Goal: Transaction & Acquisition: Subscribe to service/newsletter

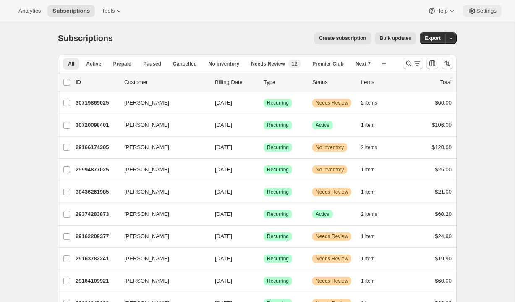
click at [490, 11] on span "Settings" at bounding box center [486, 11] width 20 height 7
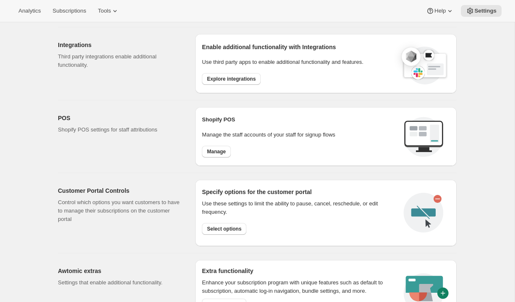
scroll to position [280, 0]
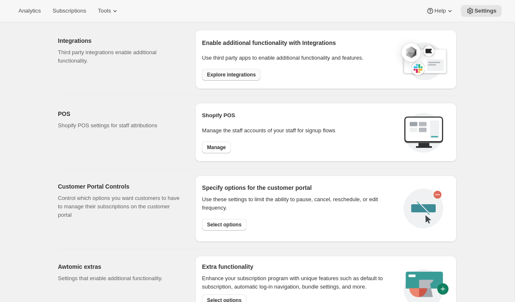
click at [231, 74] on span "Explore integrations" at bounding box center [231, 74] width 49 height 7
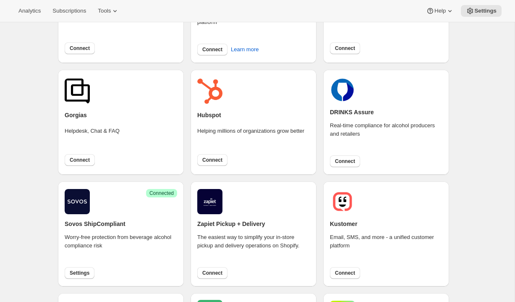
scroll to position [181, 0]
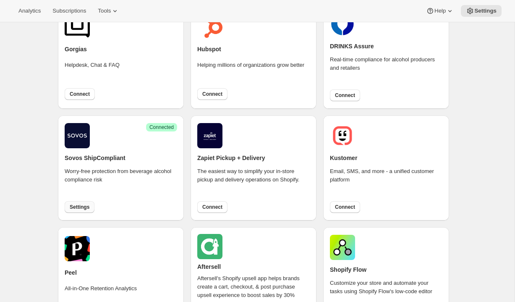
click at [79, 208] on span "Settings" at bounding box center [80, 207] width 20 height 7
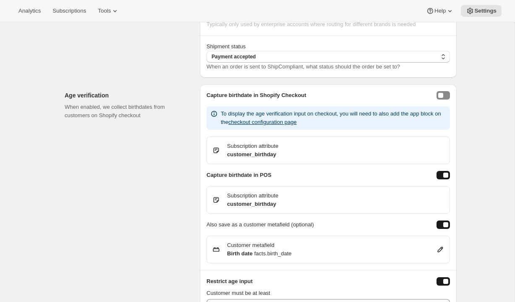
scroll to position [694, 0]
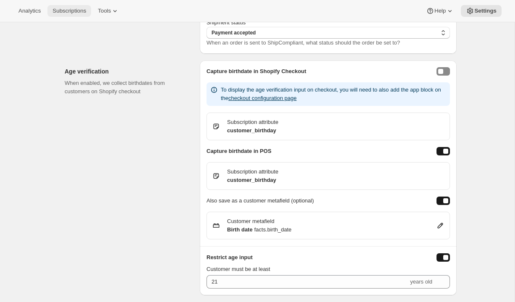
click at [78, 12] on span "Subscriptions" at bounding box center [69, 11] width 34 height 7
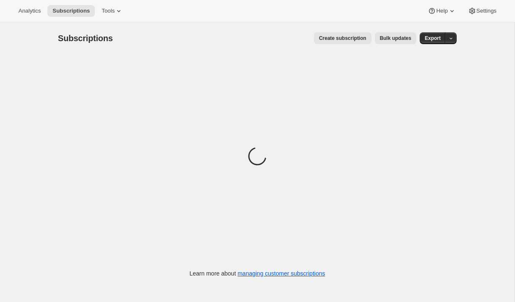
click at [339, 38] on span "Create subscription" at bounding box center [342, 38] width 47 height 7
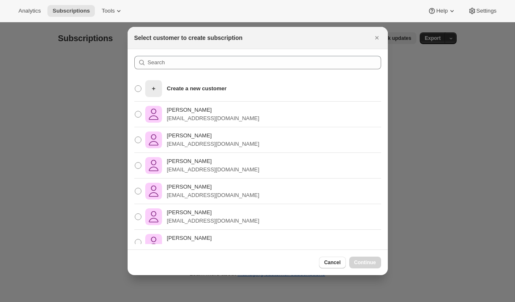
click at [250, 116] on div "[PERSON_NAME] [EMAIL_ADDRESS][DOMAIN_NAME]" at bounding box center [258, 115] width 260 height 26
click at [202, 115] on p "[EMAIL_ADDRESS][DOMAIN_NAME]" at bounding box center [213, 118] width 92 height 8
click at [135, 111] on input "[PERSON_NAME] [EMAIL_ADDRESS][DOMAIN_NAME]" at bounding box center [135, 111] width 0 height 0
radio input "true"
click at [367, 257] on button "Continue" at bounding box center [365, 263] width 32 height 12
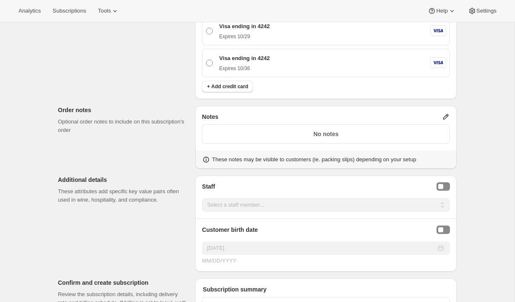
scroll to position [845, 0]
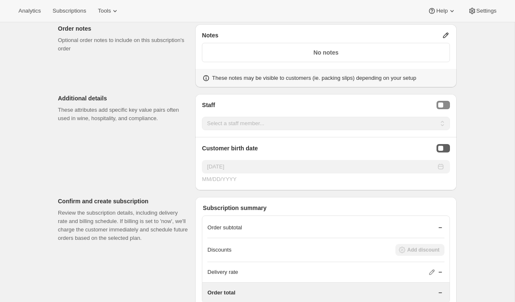
click at [444, 147] on button "Birthday Selector" at bounding box center [443, 148] width 13 height 8
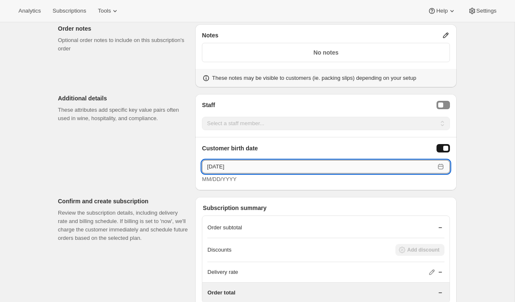
click at [209, 165] on input "[DATE]" at bounding box center [318, 166] width 233 height 13
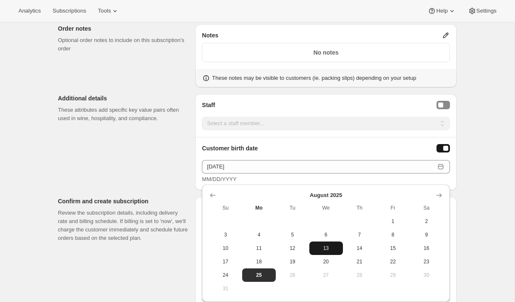
click at [328, 253] on button "13" at bounding box center [326, 247] width 34 height 13
type input "[DATE]"
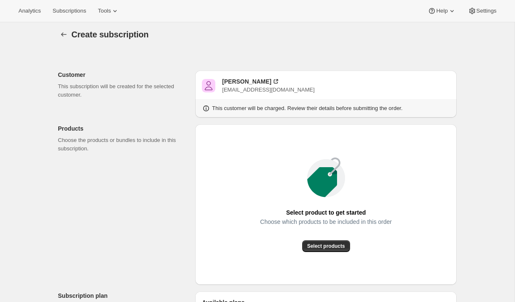
scroll to position [5, 0]
